Goal: Check status: Check status

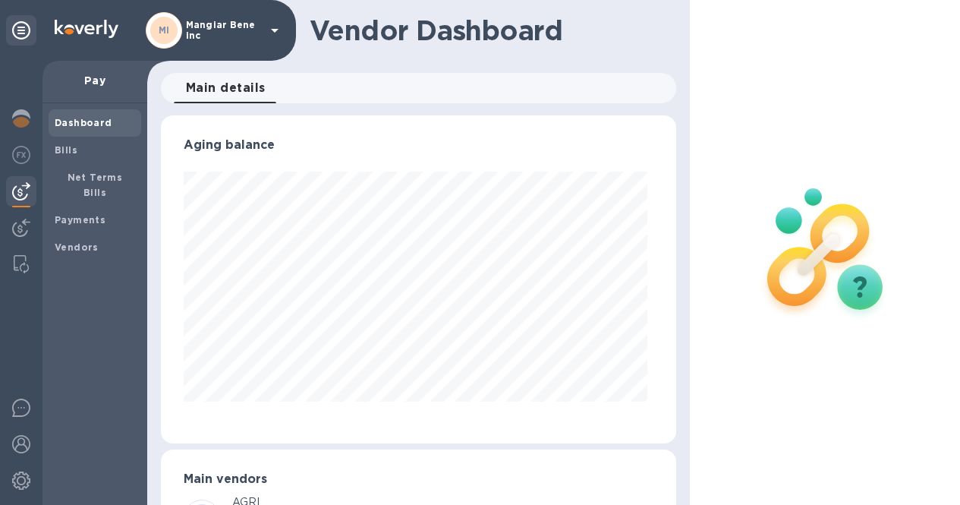
scroll to position [758476, 758294]
click at [210, 24] on p "Mangiar Bene inc" at bounding box center [224, 30] width 76 height 21
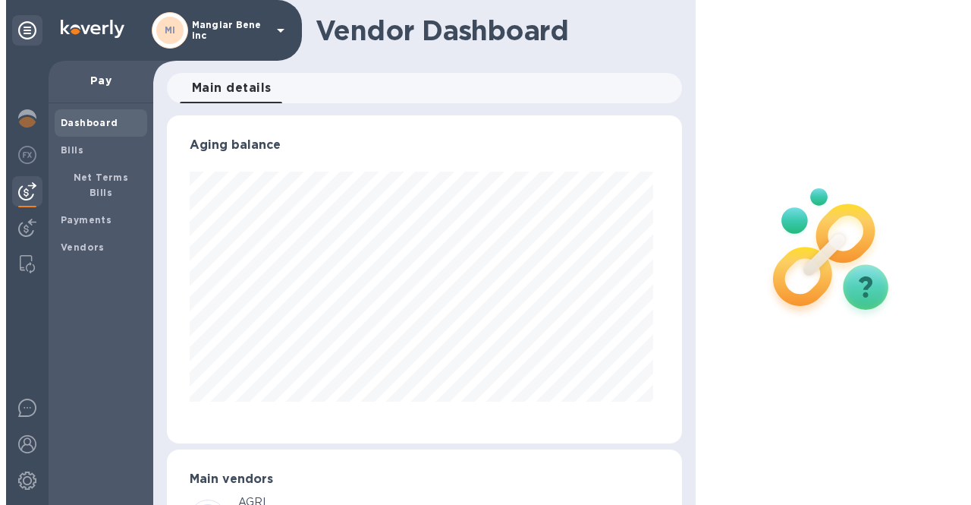
scroll to position [758476, 758291]
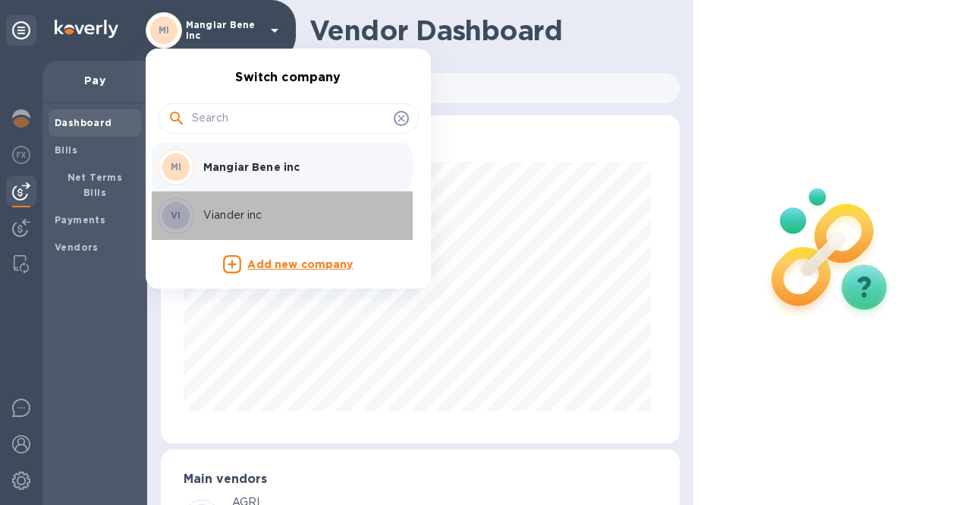
click at [241, 220] on p "Viander inc" at bounding box center [298, 215] width 191 height 16
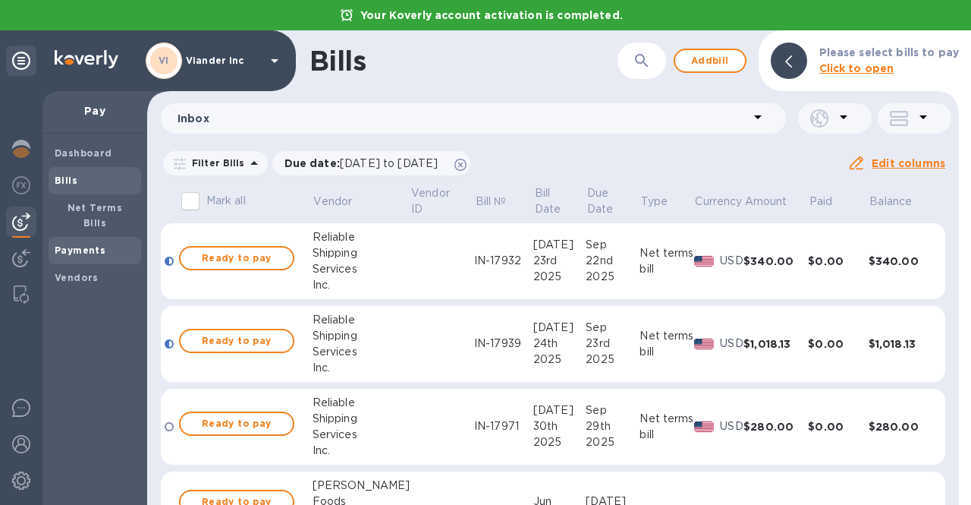
click at [65, 244] on b "Payments" at bounding box center [80, 249] width 51 height 11
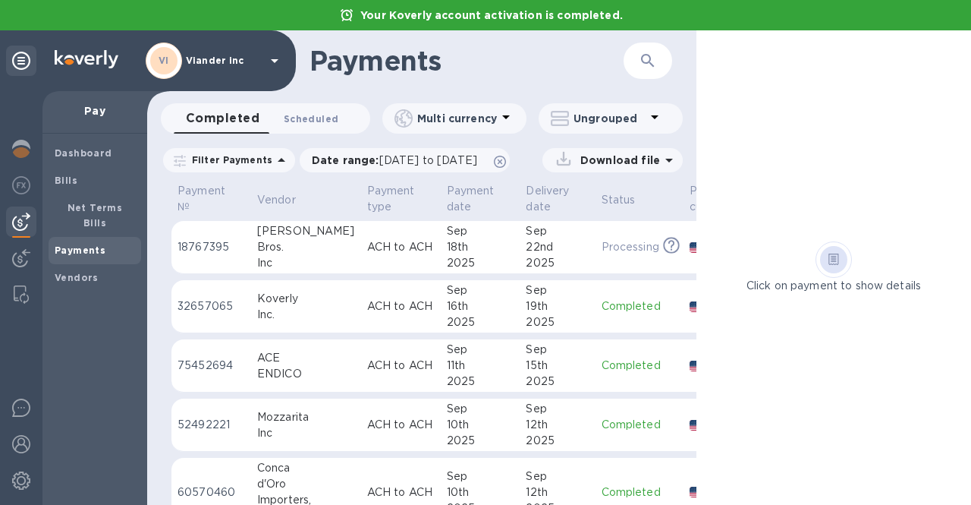
click at [319, 119] on span "Scheduled 0" at bounding box center [311, 119] width 55 height 16
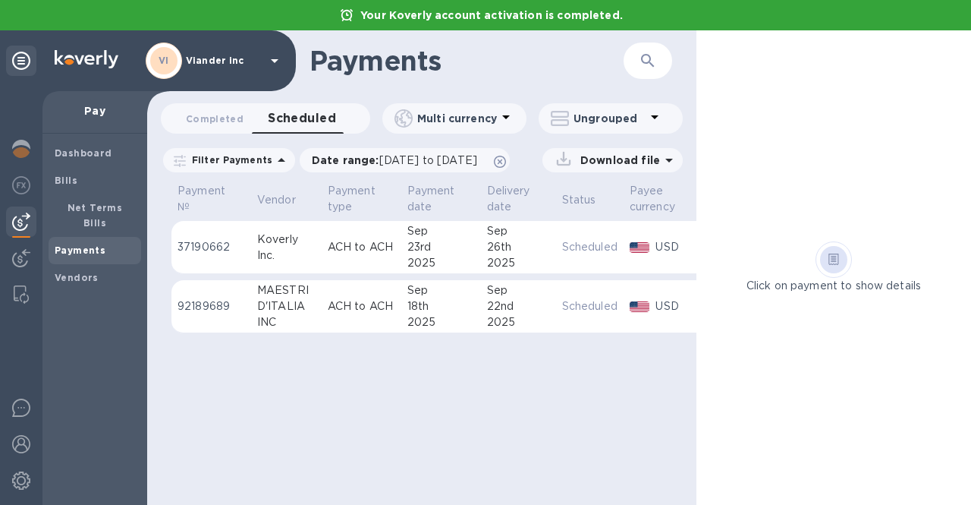
click at [202, 56] on p "Viander inc" at bounding box center [224, 60] width 76 height 11
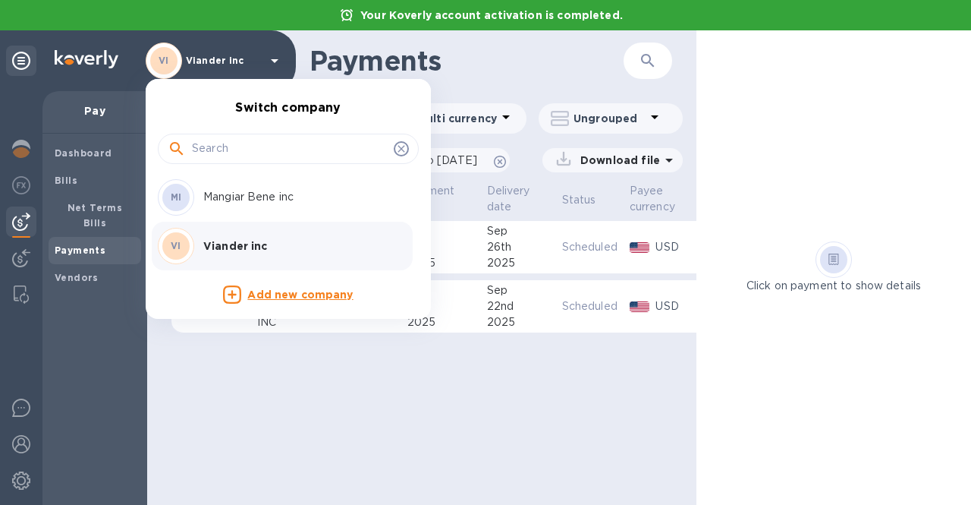
click at [209, 199] on p "Mangiar Bene inc" at bounding box center [298, 197] width 191 height 16
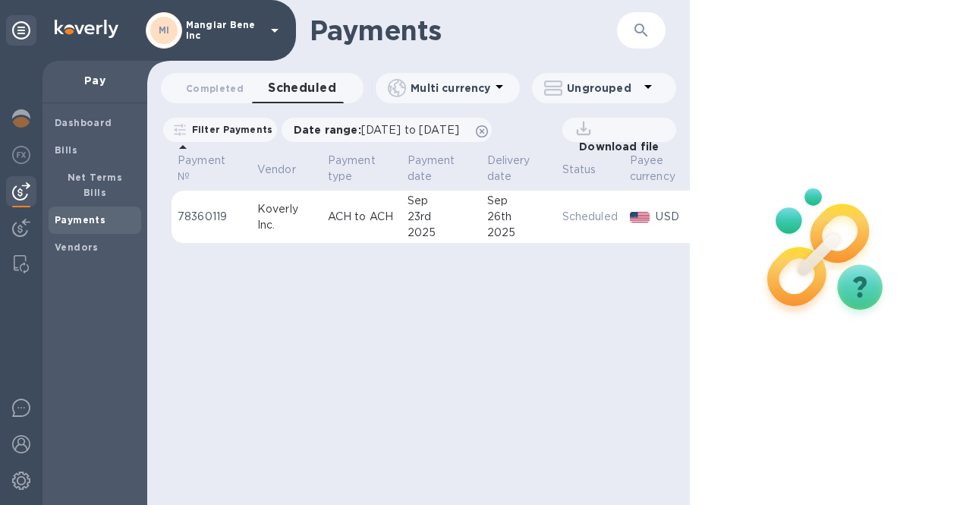
click at [88, 212] on span "Payments" at bounding box center [80, 219] width 51 height 15
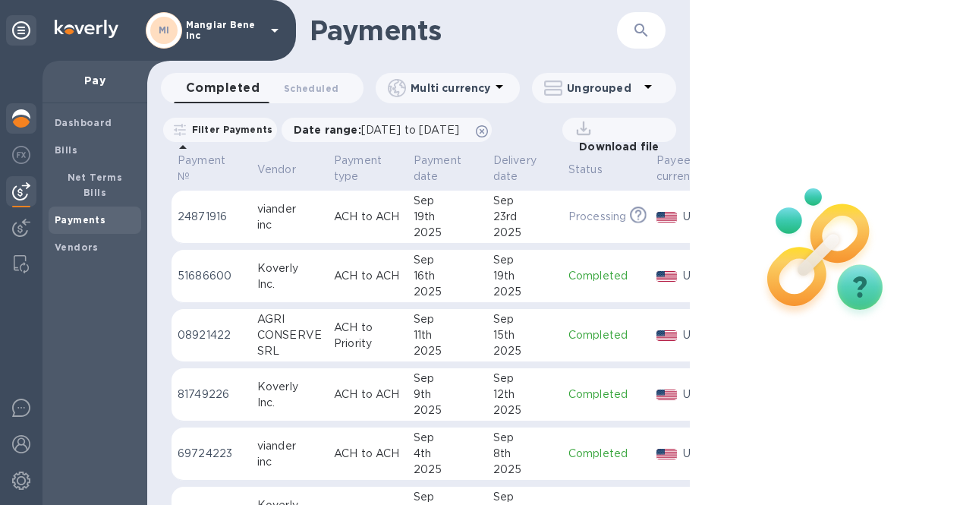
click at [20, 119] on img at bounding box center [21, 118] width 18 height 18
